Goal: Information Seeking & Learning: Understand process/instructions

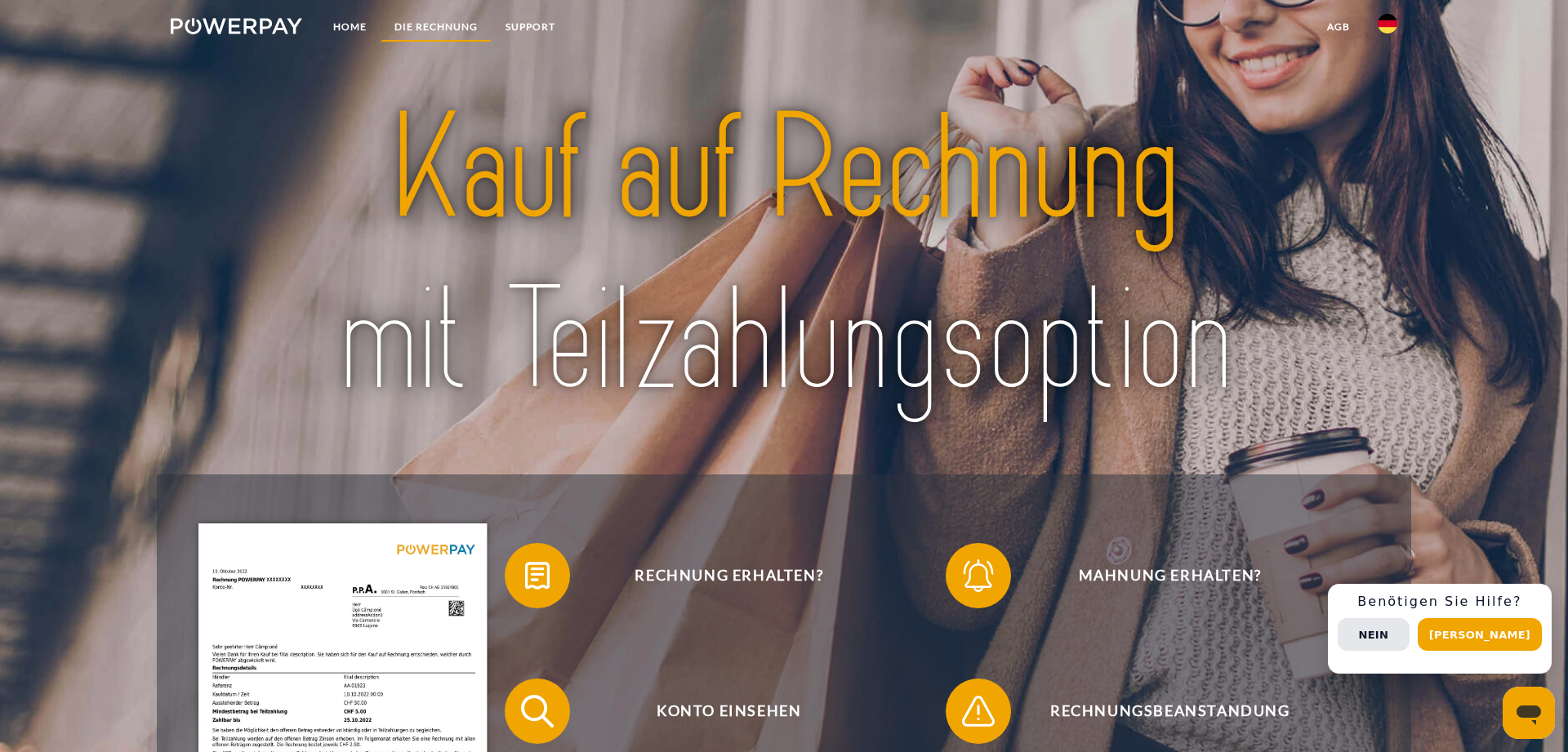
click at [428, 29] on link "DIE RECHNUNG" at bounding box center [436, 26] width 111 height 29
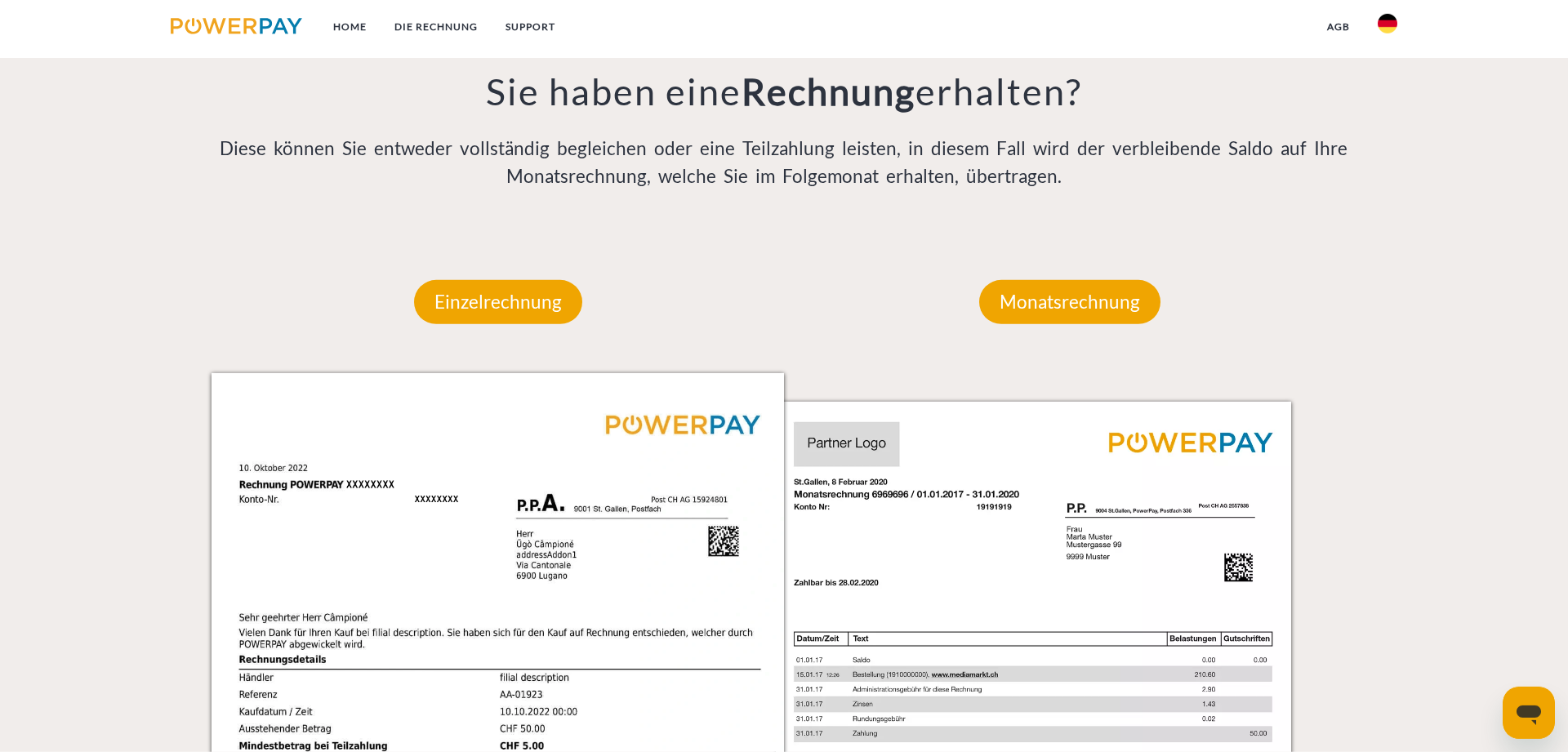
scroll to position [1400, 0]
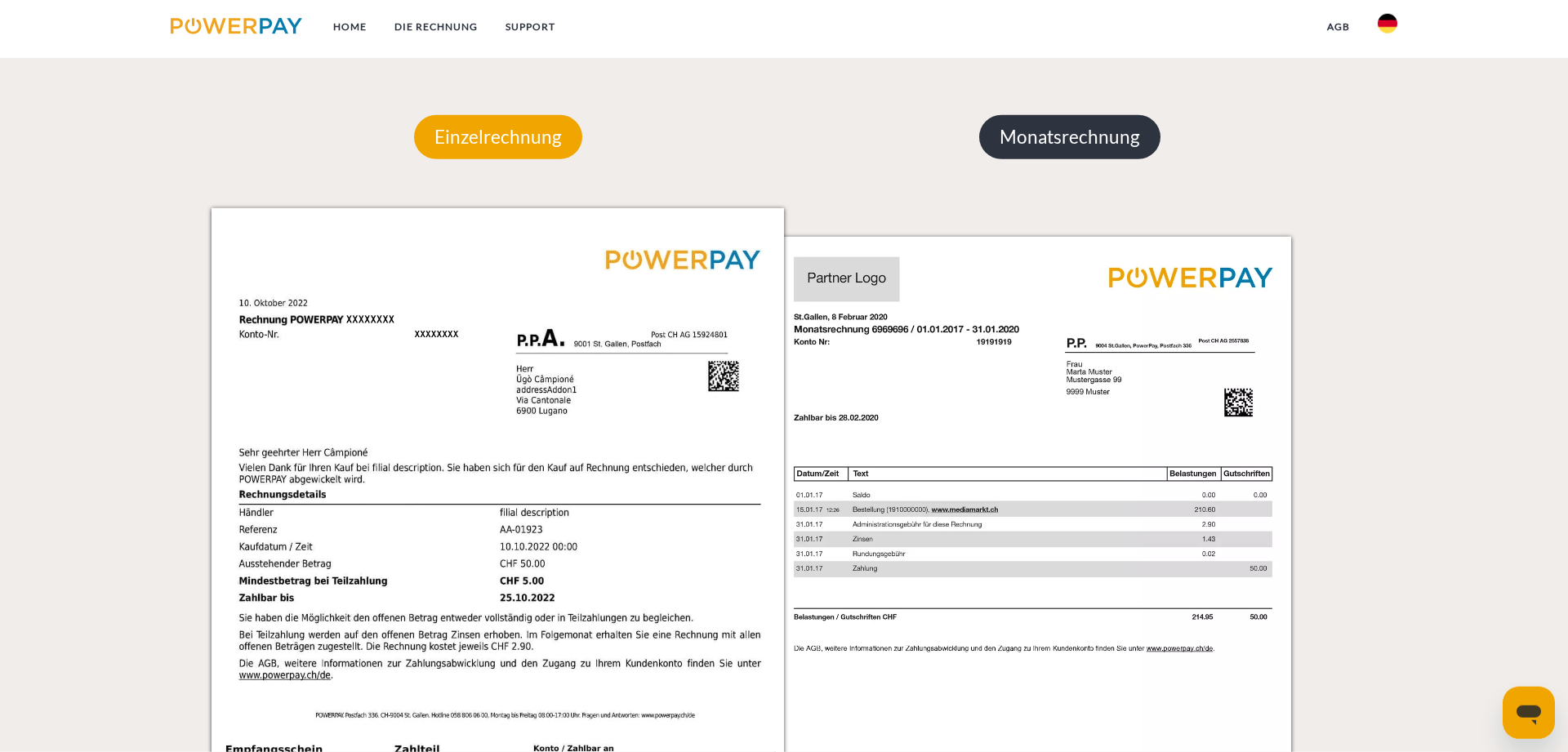
click at [1090, 147] on p "Monatsrechnung" at bounding box center [1070, 137] width 181 height 44
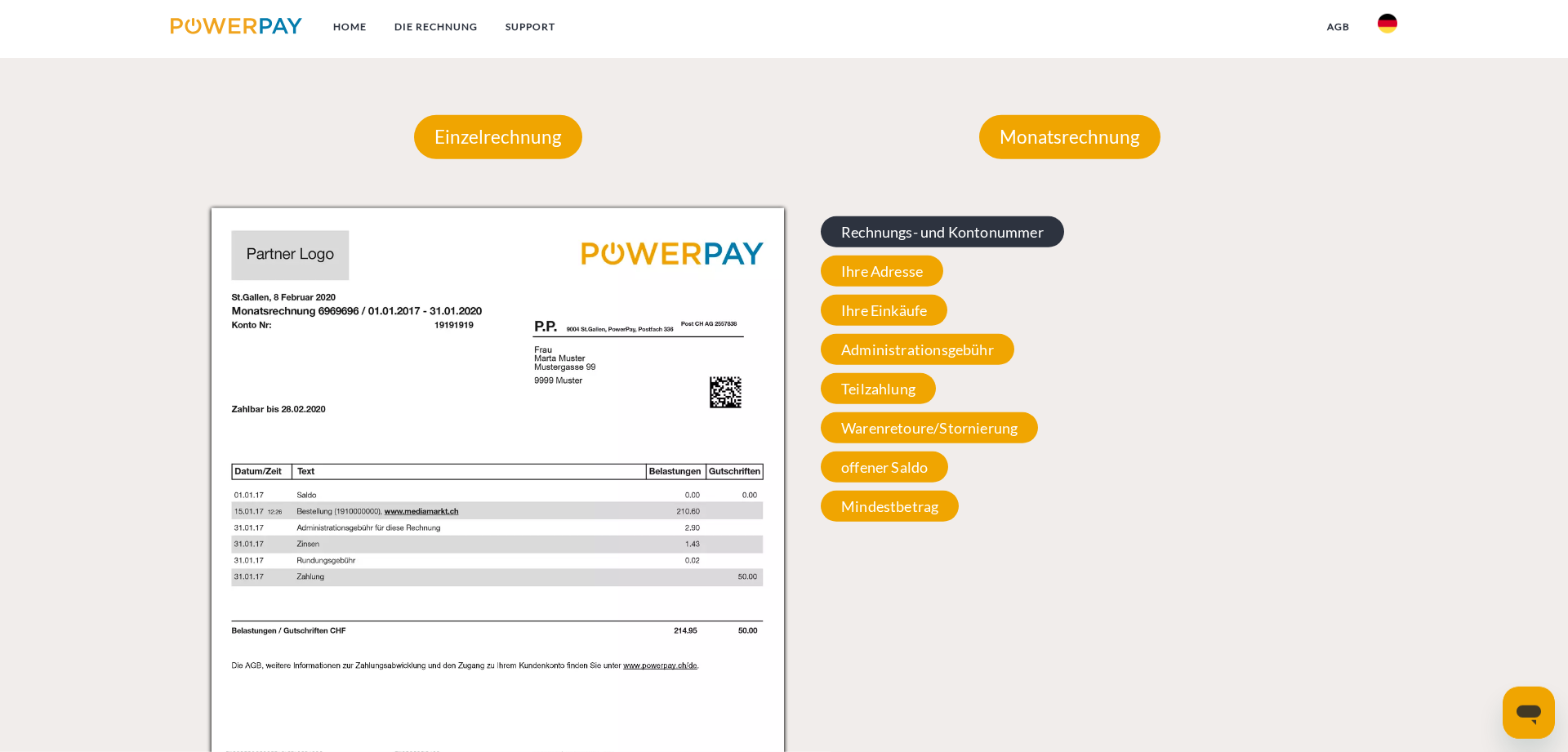
click at [913, 234] on span "Rechnungs- und Kontonummer" at bounding box center [942, 231] width 243 height 31
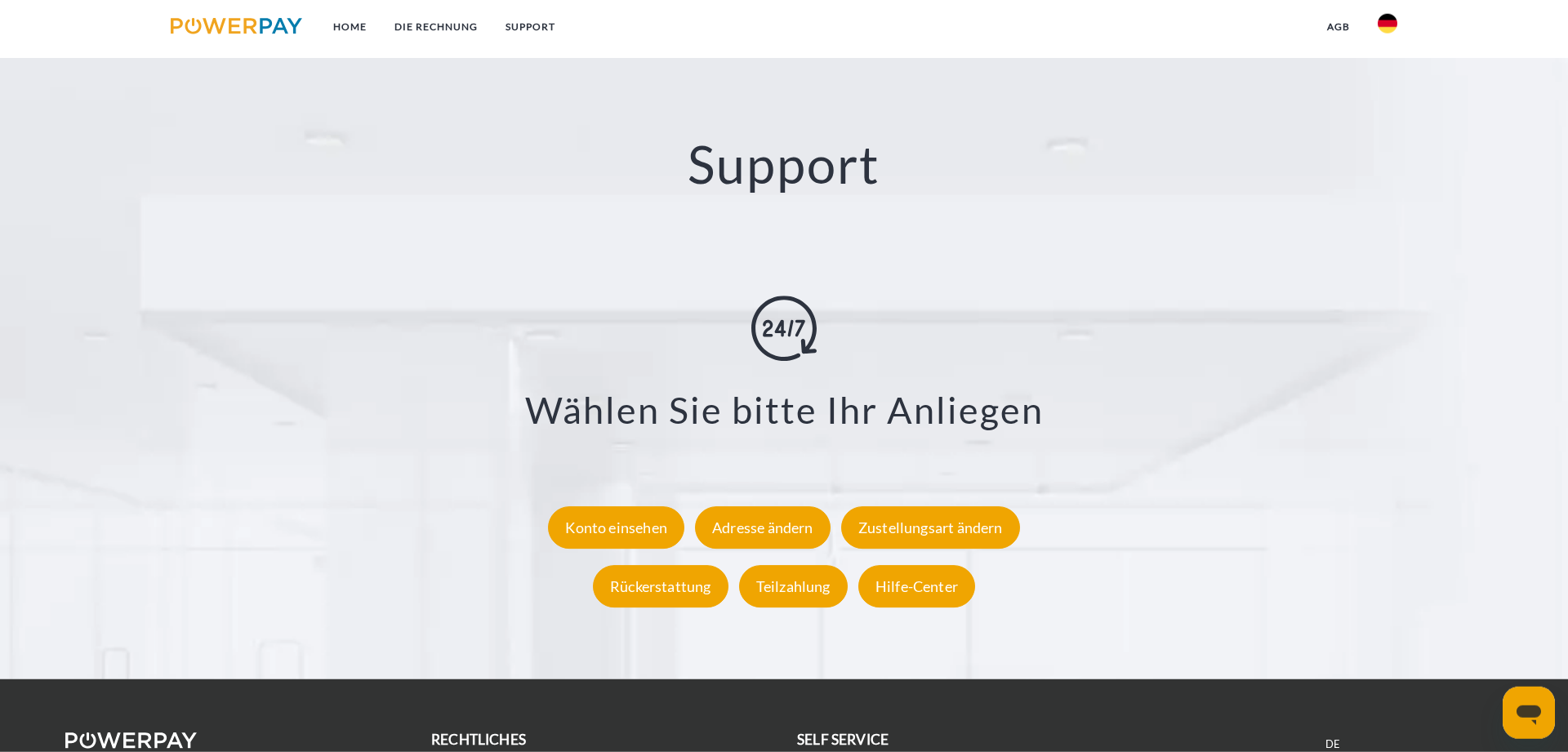
scroll to position [3020, 0]
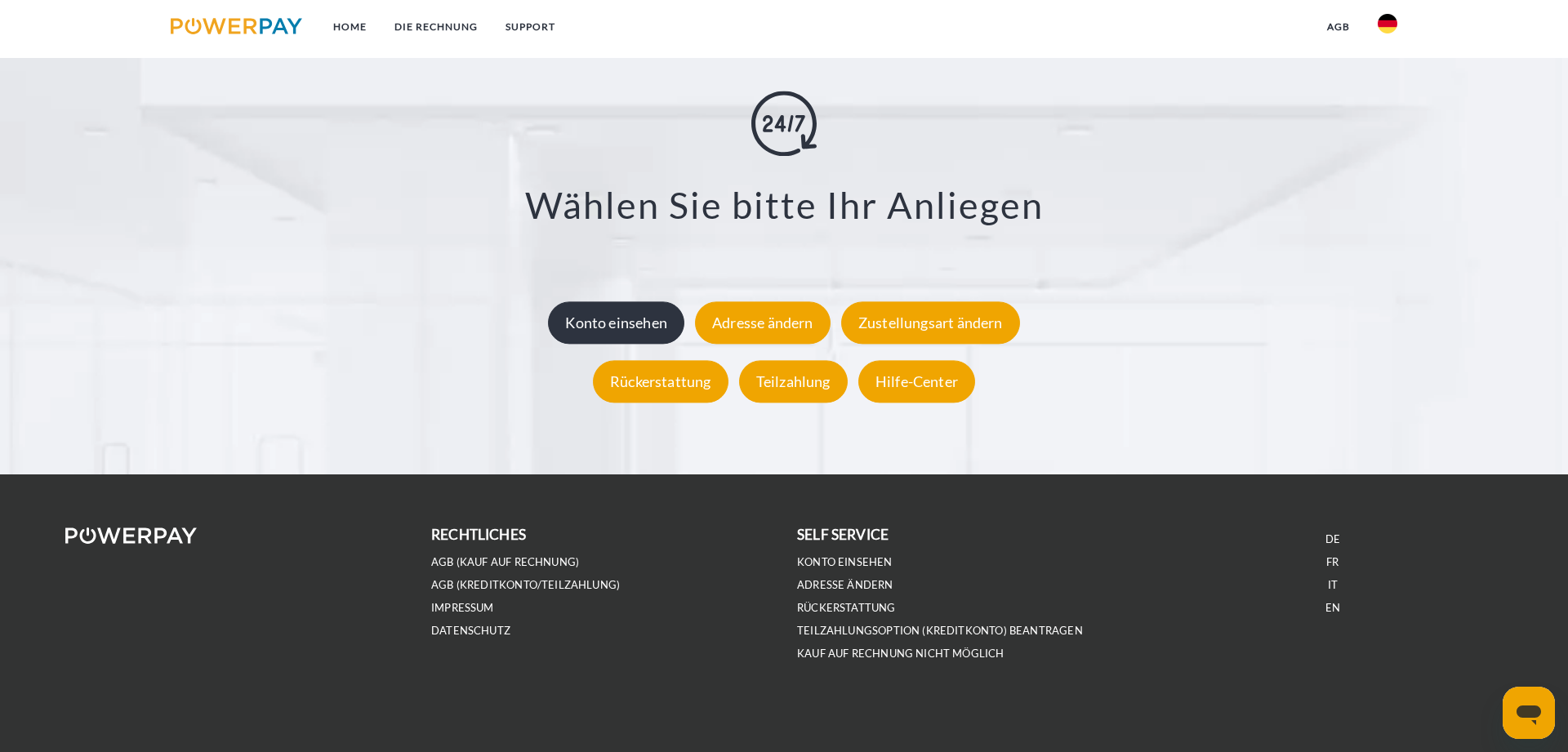
click at [594, 318] on div "Konto einsehen" at bounding box center [617, 322] width 137 height 42
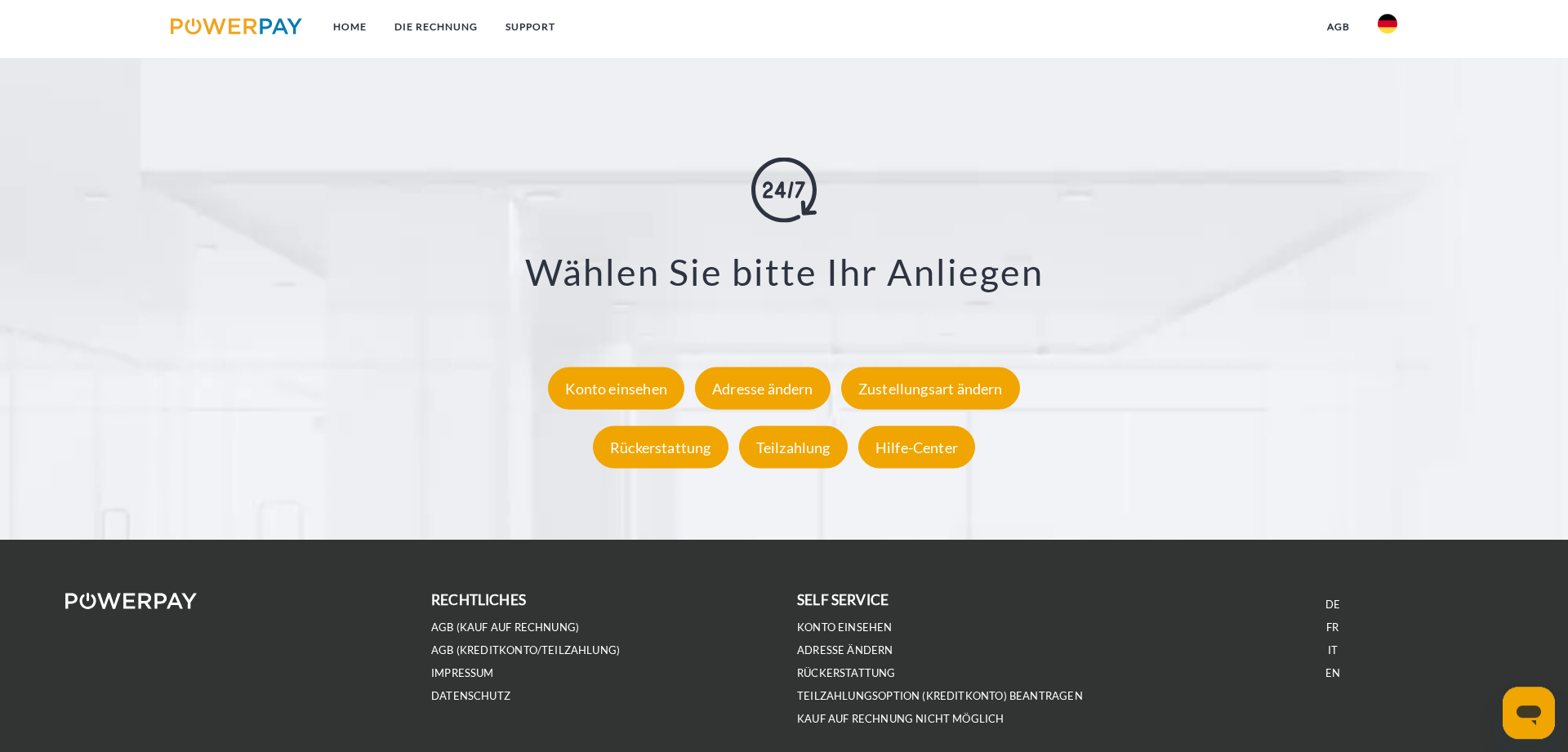
scroll to position [3020, 0]
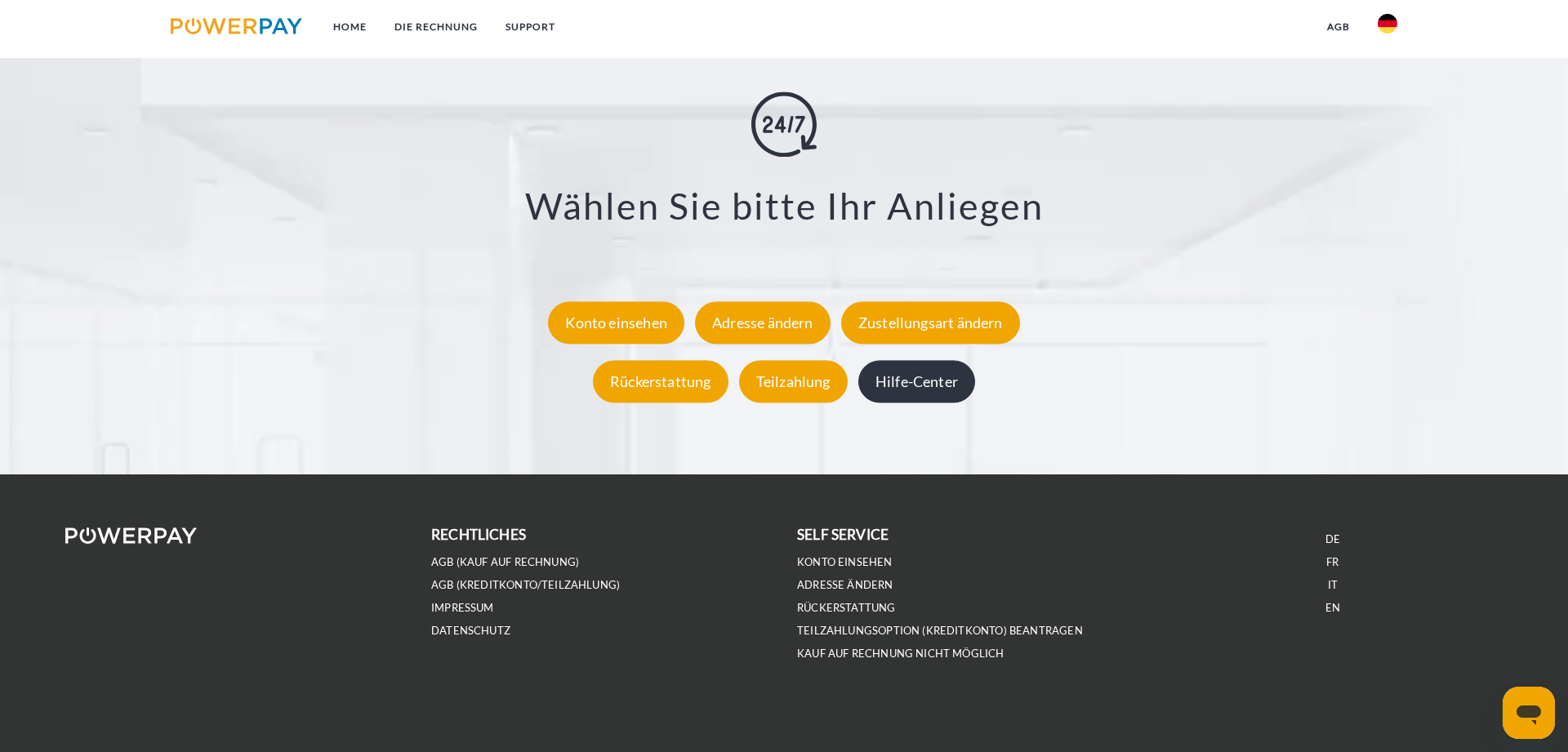
click at [922, 394] on div "Hilfe-Center" at bounding box center [916, 382] width 117 height 42
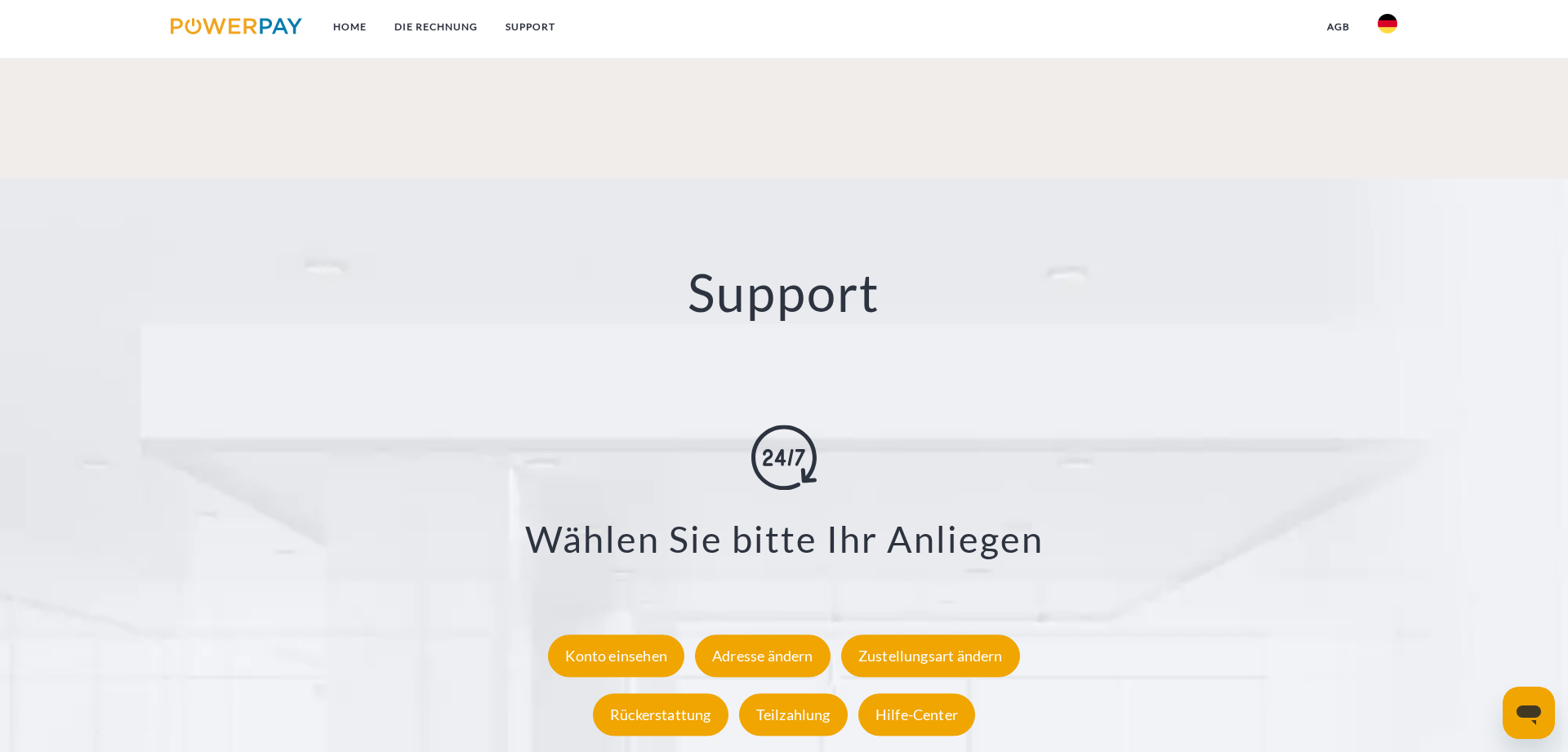
scroll to position [3020, 0]
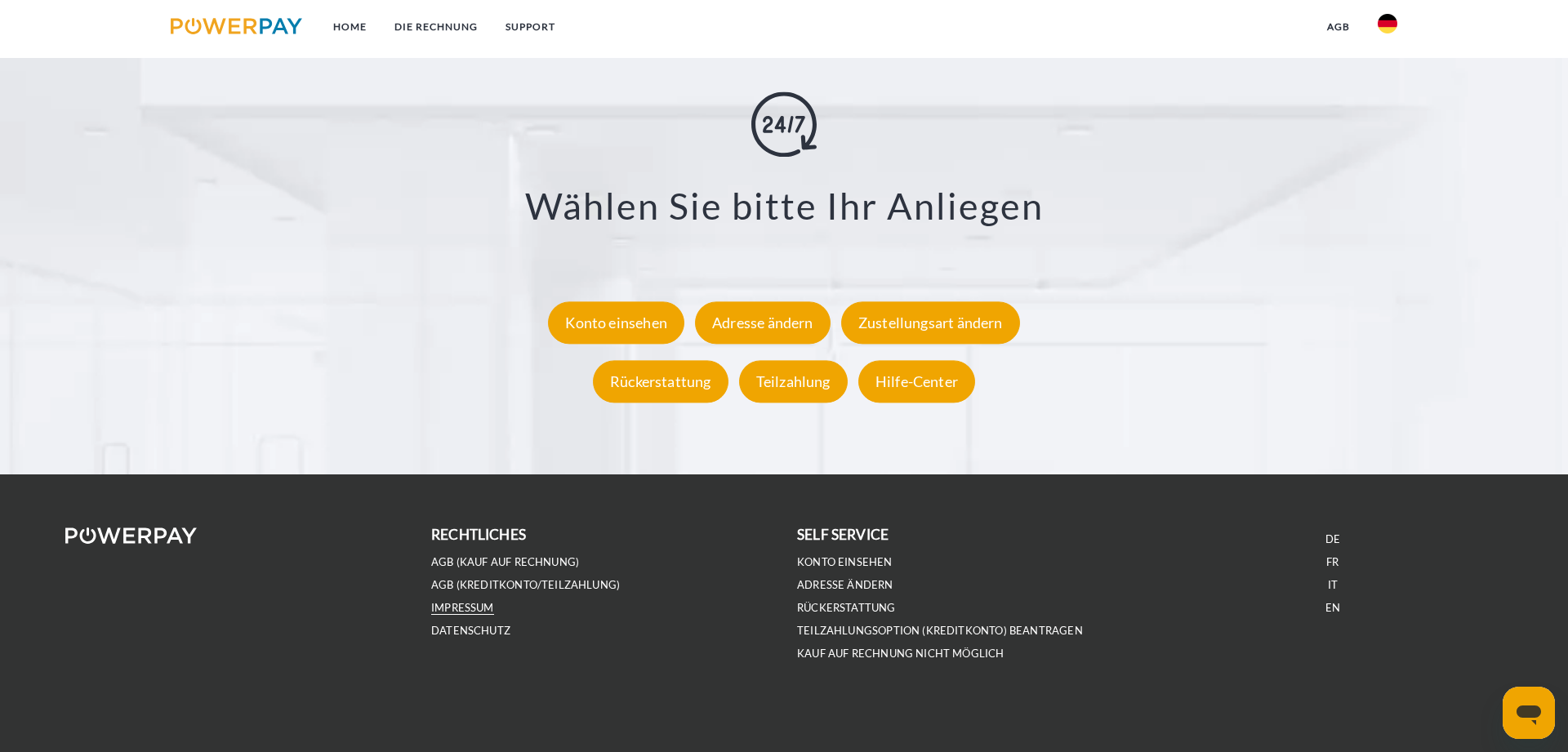
click at [440, 601] on link "IMPRESSUM" at bounding box center [462, 607] width 63 height 14
click at [443, 629] on link "DATENSCHUTZ" at bounding box center [471, 630] width 80 height 14
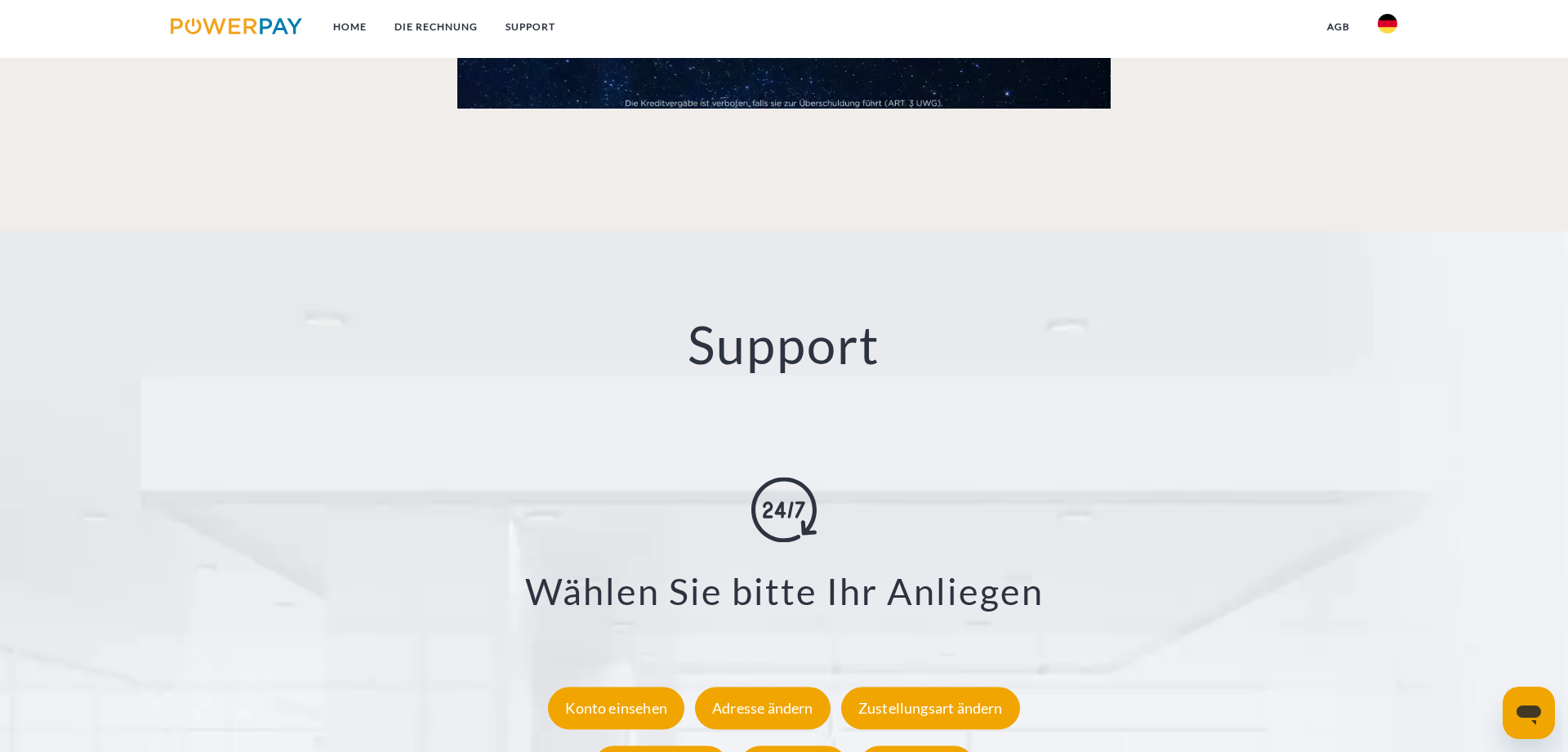
scroll to position [2603, 0]
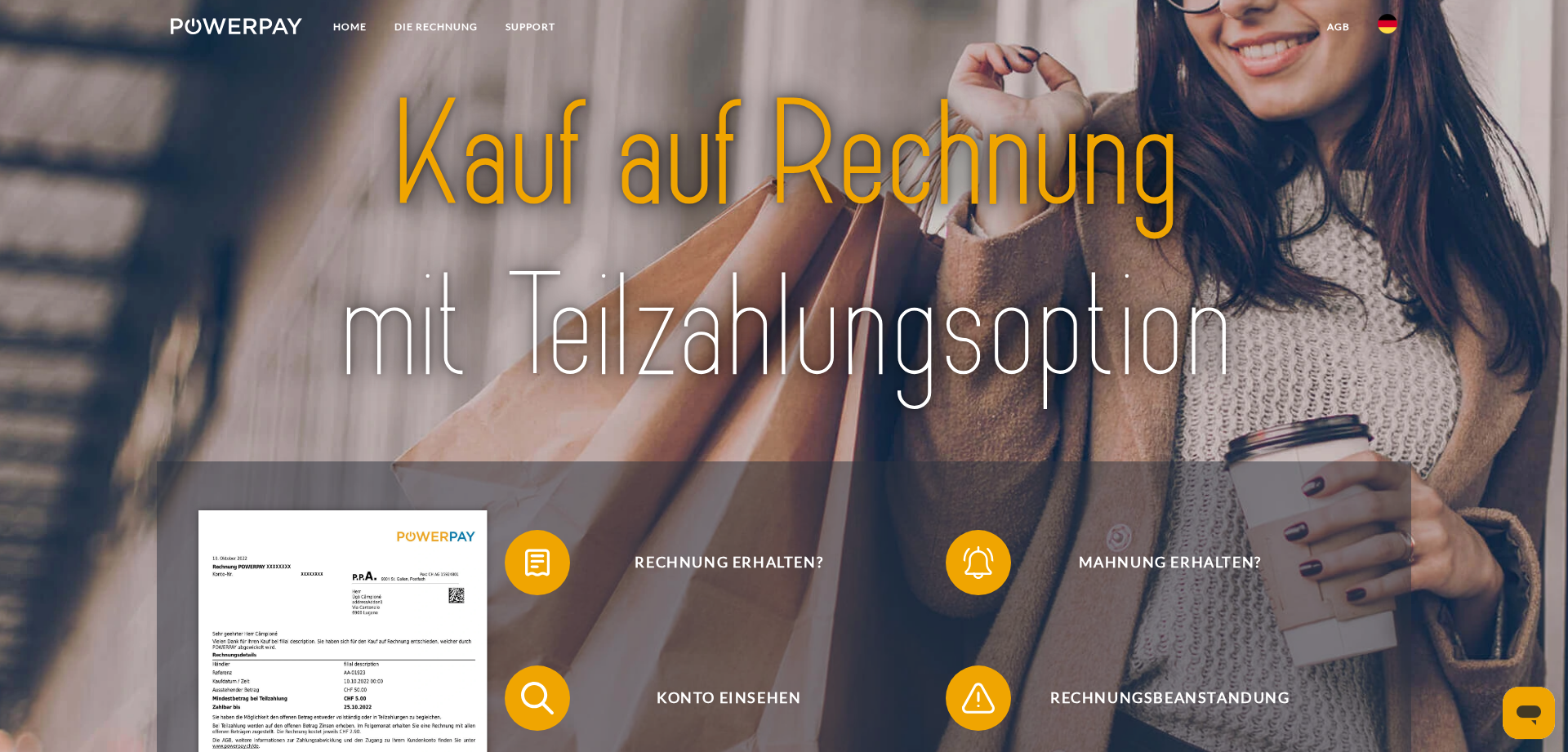
scroll to position [3, 0]
